Goal: Task Accomplishment & Management: Complete application form

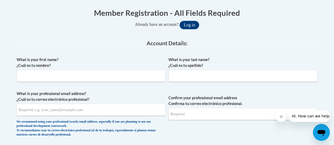
scroll to position [106, 0]
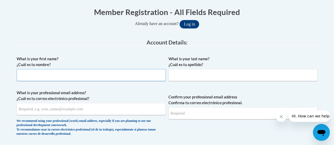
click at [102, 76] on input "What is your first name? ¿Cuál es tu nombre?" at bounding box center [91, 75] width 149 height 12
type input "Angela"
type input "Brown"
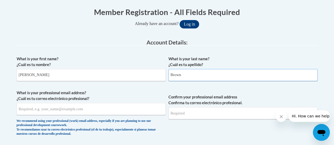
type input "brown.angela@fcboe.org"
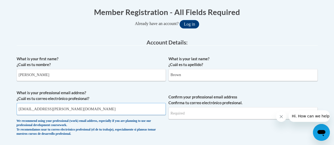
type input "brown.angela@fcboe.org"
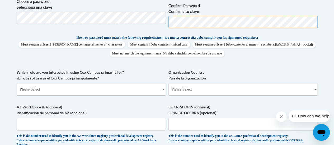
scroll to position [252, 0]
click at [134, 93] on select "Please Select College/University | Colegio/Universidad Community/Nonprofit Part…" at bounding box center [91, 89] width 149 height 12
select select "fbf2d438-af2f-41f8-98f1-81c410e29de3"
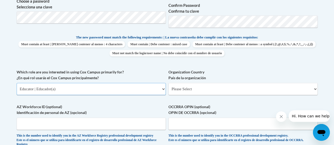
click at [17, 83] on select "Please Select College/University | Colegio/Universidad Community/Nonprofit Part…" at bounding box center [91, 89] width 149 height 12
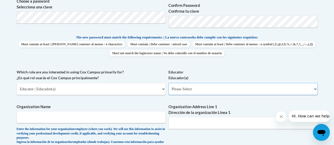
click at [235, 90] on select "Please Select Early Learning/Daycare Teacher/Family Home Care Provider | Maestr…" at bounding box center [242, 89] width 149 height 12
select select "11a86997-7122-4e2e-80c7-11975180ece4"
click at [168, 83] on select "Please Select Early Learning/Daycare Teacher/Family Home Care Provider | Maestr…" at bounding box center [242, 89] width 149 height 12
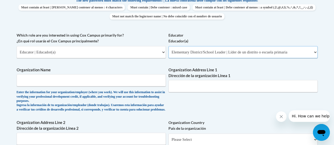
scroll to position [290, 0]
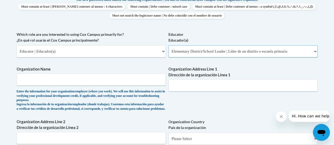
click at [94, 89] on span "Organization Name Enter the information for your organization/employer (where y…" at bounding box center [91, 88] width 149 height 45
click at [88, 79] on input "Organization Name" at bounding box center [91, 80] width 149 height 12
type input "Fayetteville Elementary School"
click at [193, 87] on input "Organization Address Line 1 Dirección de la organización Línea 1" at bounding box center [242, 85] width 149 height 12
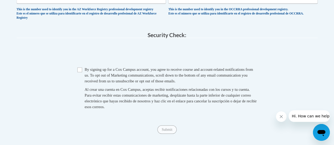
scroll to position [467, 0]
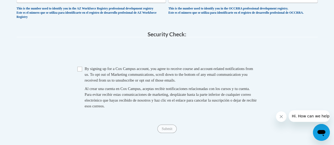
type input "490 Hood Ave, Fayetteville, GA 30214"
click at [81, 71] on input "Checkbox" at bounding box center [79, 69] width 5 height 5
checkbox input "true"
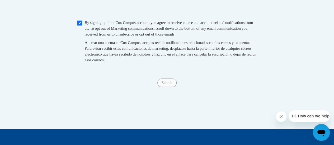
scroll to position [513, 0]
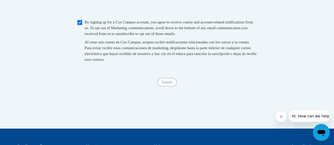
click at [168, 87] on div "Submit Submit" at bounding box center [167, 82] width 301 height 8
click at [169, 84] on span "Submit" at bounding box center [166, 82] width 19 height 4
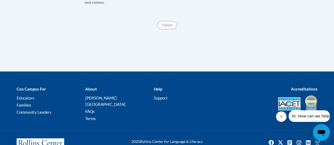
scroll to position [592, 0]
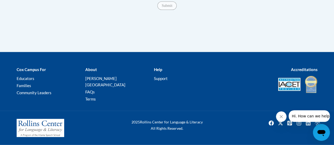
click at [168, 7] on span "Submit" at bounding box center [166, 5] width 19 height 4
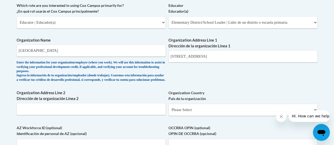
scroll to position [319, 0]
click at [101, 114] on input "Organization Address Line 2 Dirección de la organización Línea 2" at bounding box center [91, 109] width 149 height 12
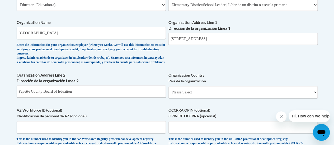
scroll to position [340, 0]
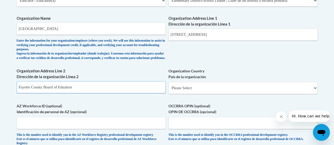
click at [87, 93] on input "Fayette County Board of Eduation" at bounding box center [91, 87] width 149 height 12
type input "F"
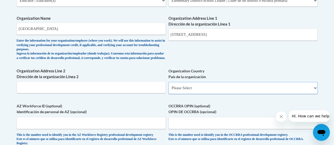
click at [315, 94] on select "Please Select United States | Estados Unidos Outside of the United States | Fue…" at bounding box center [242, 88] width 149 height 12
select select "ad49bcad-a171-4b2e-b99c-48b446064914"
click at [168, 86] on select "Please Select United States | Estados Unidos Outside of the United States | Fue…" at bounding box center [242, 88] width 149 height 12
select select
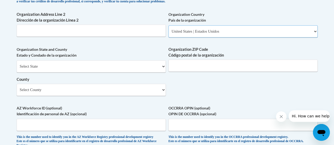
scroll to position [397, 0]
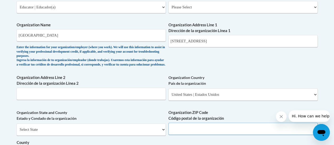
click at [283, 134] on input "Organization ZIP Code Código postal de la organización" at bounding box center [242, 129] width 149 height 12
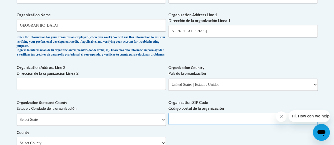
scroll to position [344, 0]
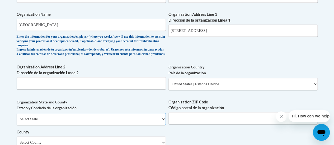
click at [159, 124] on select "Select State Alabama Alaska Arizona Arkansas California Colorado Connecticut De…" at bounding box center [91, 119] width 149 height 12
select select "[US_STATE]"
click at [17, 117] on select "Select State Alabama Alaska Arizona Arkansas California Colorado Connecticut De…" at bounding box center [91, 119] width 149 height 12
click at [98, 85] on input "Organization Address Line 2 Dirección de la organización Línea 2" at bounding box center [91, 83] width 149 height 12
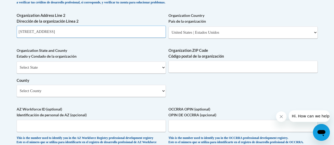
scroll to position [398, 0]
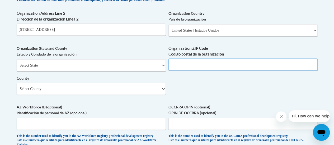
click at [196, 68] on input "Organization ZIP Code Código postal de la organización" at bounding box center [242, 65] width 149 height 12
click at [42, 32] on input "205 LaFatette Avenue" at bounding box center [91, 29] width 149 height 12
click at [73, 35] on input "205 LaFayette Avenue" at bounding box center [91, 29] width 149 height 12
type input "205 LaFayette Avenue Building A"
click at [207, 70] on input "Organization ZIP Code Código postal de la organización" at bounding box center [242, 65] width 149 height 12
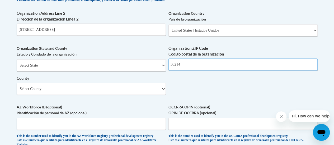
type input "30214"
click at [160, 92] on select "Select County Appling Atkinson Bacon Baker Baldwin Banks Barrow Bartow Ben Hill…" at bounding box center [91, 89] width 149 height 12
select select "Fayette"
click at [17, 87] on select "Select County Appling Atkinson Bacon Baker Baldwin Banks Barrow Bartow Ben Hill…" at bounding box center [91, 89] width 149 height 12
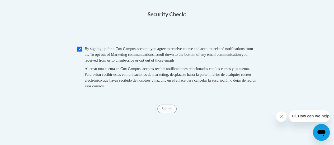
scroll to position [546, 0]
click at [171, 113] on div "Submit Submit" at bounding box center [167, 108] width 301 height 8
click at [172, 113] on div "Submit Submit" at bounding box center [167, 108] width 301 height 8
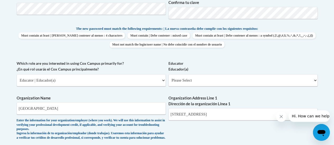
scroll to position [262, 0]
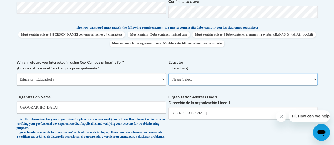
click at [310, 79] on select "Please Select Early Learning/Daycare Teacher/Family Home Care Provider | Maestr…" at bounding box center [242, 79] width 149 height 12
select select "11a86997-7122-4e2e-80c7-11975180ece4"
click at [168, 73] on select "Please Select Early Learning/Daycare Teacher/Family Home Care Provider | Maestr…" at bounding box center [242, 79] width 149 height 12
select select "null"
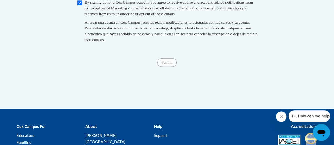
scroll to position [593, 0]
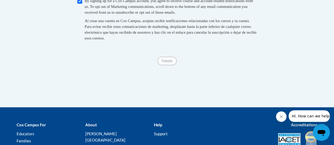
click at [168, 63] on span "Submit" at bounding box center [166, 61] width 19 height 4
click at [171, 65] on div "Submit Submit" at bounding box center [167, 61] width 301 height 8
click at [170, 65] on div "Submit Submit" at bounding box center [167, 61] width 301 height 8
click at [168, 65] on div "Submit Submit" at bounding box center [167, 61] width 301 height 8
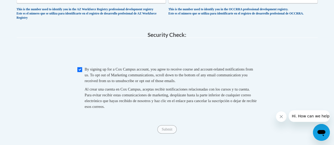
scroll to position [534, 0]
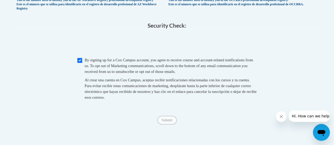
click at [169, 122] on span "Submit" at bounding box center [166, 120] width 19 height 4
click at [170, 122] on span "Submit" at bounding box center [166, 120] width 19 height 4
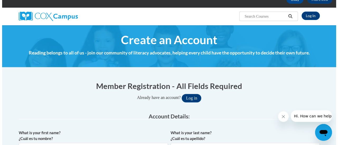
scroll to position [0, 0]
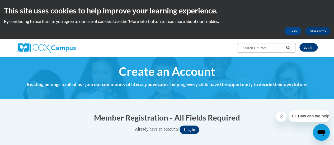
click at [197, 69] on span "Create an Account" at bounding box center [167, 72] width 96 height 14
click at [208, 85] on h4 "Reading belongs to all of us - join our community of literacy advocates, helpin…" at bounding box center [167, 84] width 301 height 7
click at [191, 126] on button "Log in" at bounding box center [189, 130] width 20 height 8
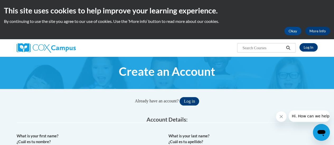
click at [317, 34] on link "More Info" at bounding box center [317, 31] width 25 height 8
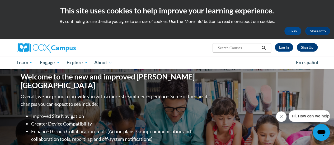
click at [305, 49] on link "Sign Up" at bounding box center [306, 47] width 21 height 8
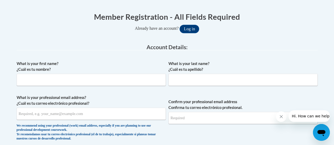
scroll to position [102, 0]
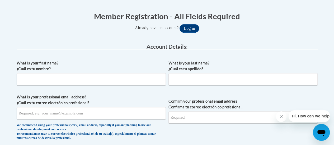
click at [178, 49] on span "Account Details:" at bounding box center [166, 46] width 41 height 7
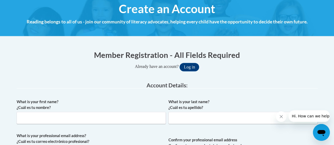
scroll to position [0, 0]
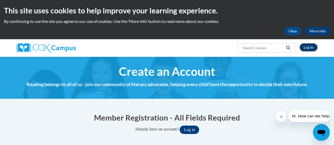
click at [308, 49] on link "Log In" at bounding box center [308, 47] width 18 height 8
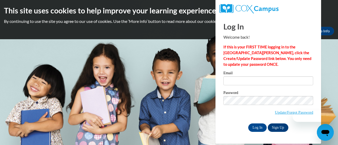
click at [281, 127] on link "Sign Up" at bounding box center [277, 128] width 21 height 8
